Goal: Task Accomplishment & Management: Use online tool/utility

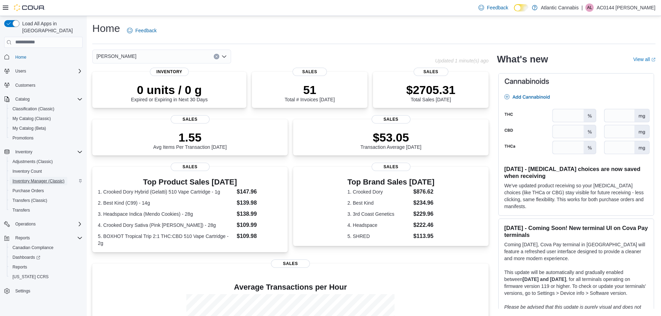
click at [37, 178] on span "Inventory Manager (Classic)" at bounding box center [38, 181] width 52 height 6
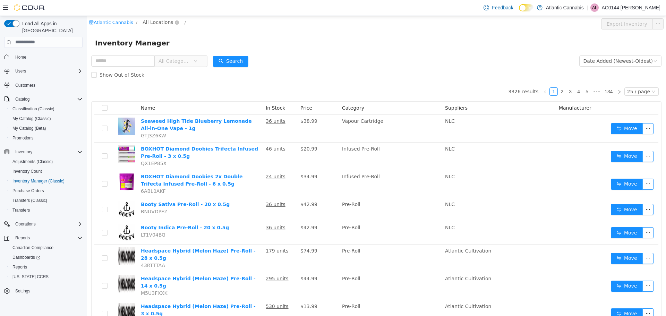
click at [157, 20] on span "All Locations" at bounding box center [158, 22] width 31 height 8
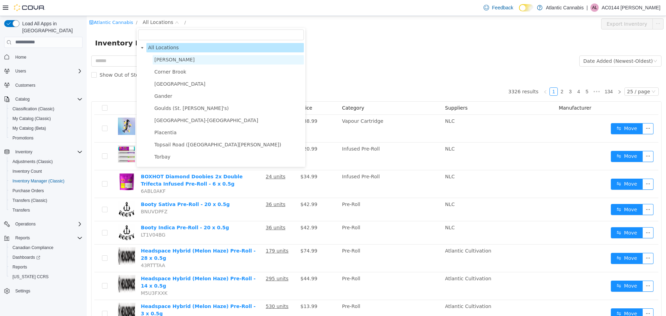
click at [157, 60] on span "[PERSON_NAME]" at bounding box center [174, 60] width 40 height 6
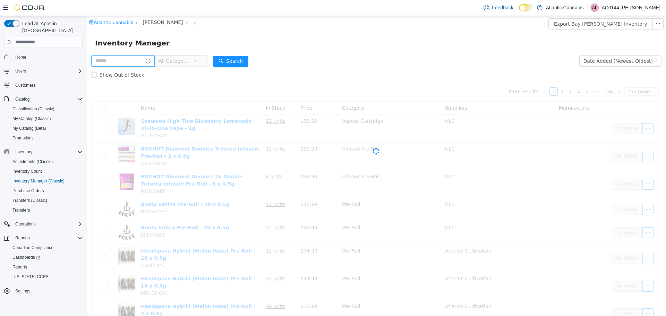
click at [125, 62] on input "text" at bounding box center [122, 60] width 63 height 11
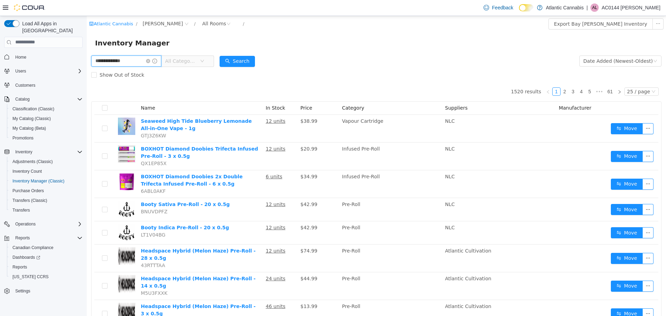
type input "**********"
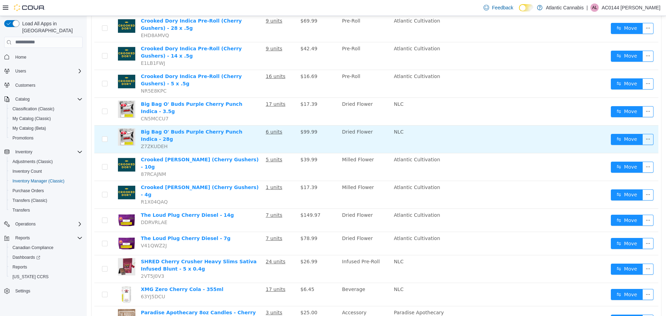
scroll to position [173, 0]
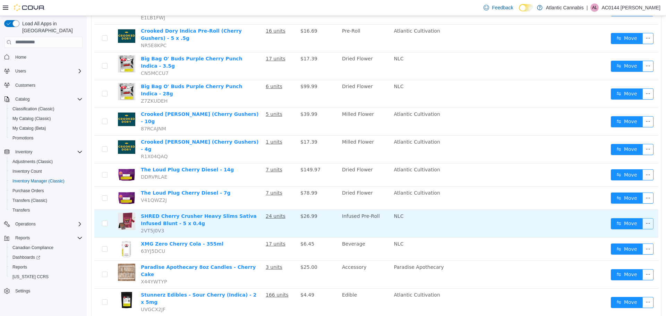
click at [642, 218] on button "button" at bounding box center [647, 223] width 11 height 11
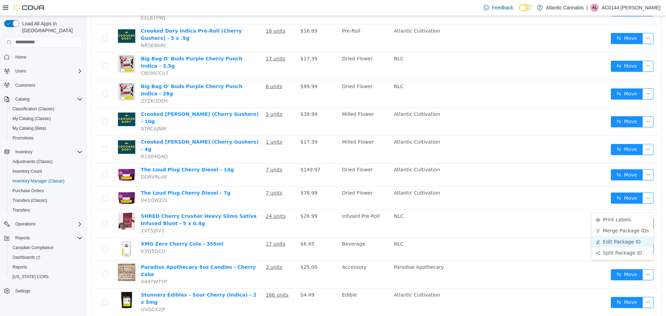
click at [619, 242] on li "Edit Package ID" at bounding box center [622, 241] width 61 height 11
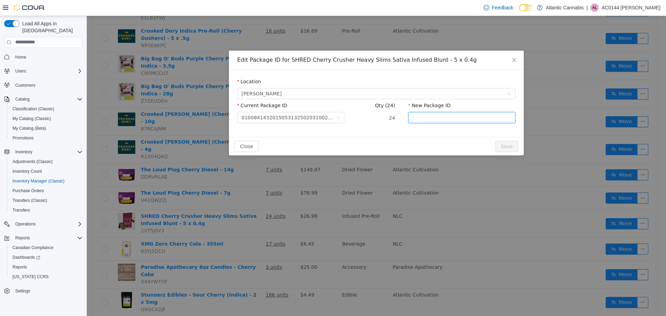
click at [434, 120] on input "New Package ID" at bounding box center [461, 117] width 107 height 11
type input "**********"
click at [495, 140] on button "Save" at bounding box center [506, 145] width 23 height 11
